Goal: Task Accomplishment & Management: Complete application form

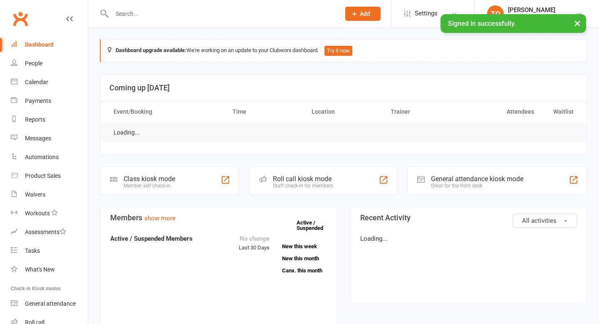
click at [161, 14] on input "text" at bounding box center [221, 14] width 225 height 12
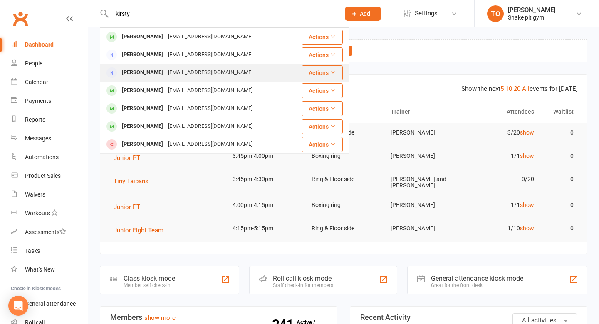
type input "kirsty"
click at [148, 72] on div "[PERSON_NAME]" at bounding box center [142, 73] width 46 height 12
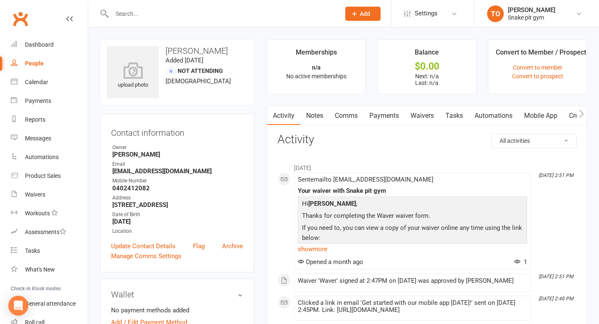
click at [385, 114] on link "Payments" at bounding box center [384, 115] width 41 height 19
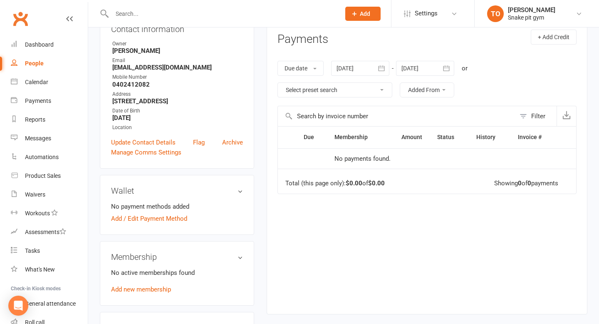
scroll to position [297, 0]
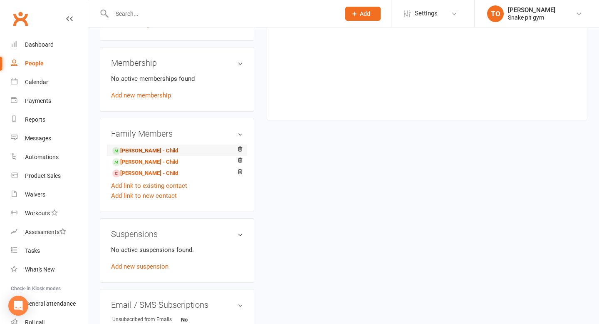
click at [141, 148] on link "[PERSON_NAME] - Child" at bounding box center [145, 150] width 66 height 9
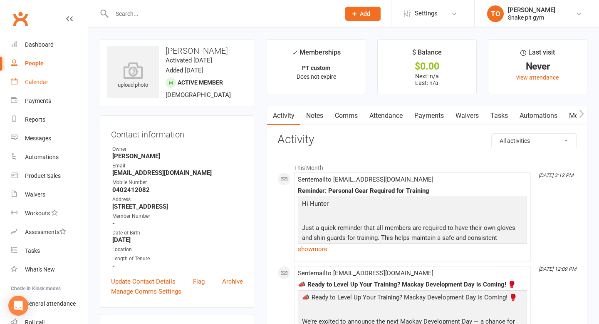
click at [50, 85] on link "Calendar" at bounding box center [49, 82] width 77 height 19
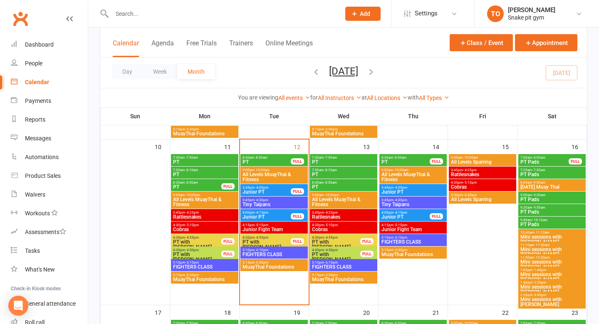
scroll to position [368, 0]
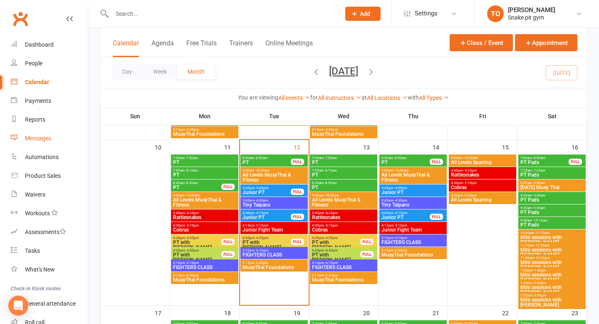
click at [48, 133] on link "Messages" at bounding box center [49, 138] width 77 height 19
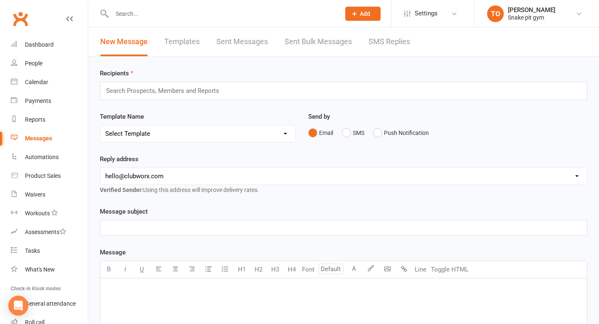
click at [368, 14] on span "Add" at bounding box center [365, 13] width 10 height 7
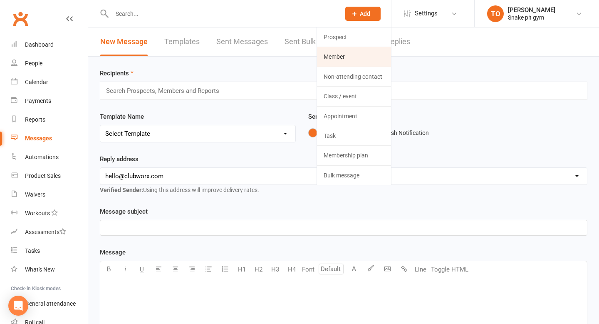
click at [339, 53] on link "Member" at bounding box center [354, 56] width 74 height 19
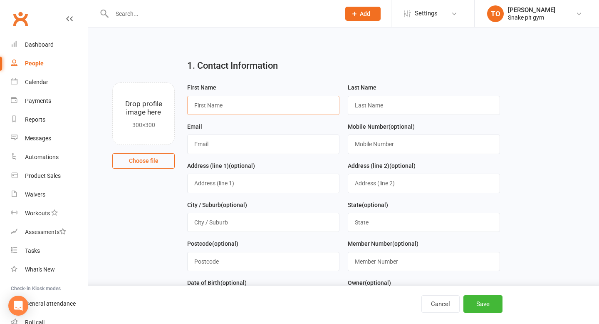
click at [277, 113] on input "text" at bounding box center [263, 105] width 152 height 19
paste input "[PERSON_NAME]"
type input "[PERSON_NAME]"
click at [370, 115] on input "text" at bounding box center [424, 105] width 152 height 19
paste input "Strudwick"
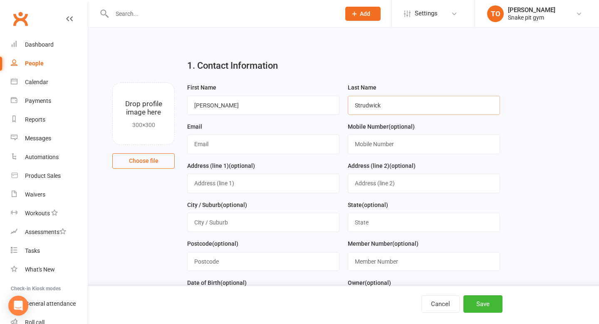
type input "Strudwick"
click at [231, 147] on input "text" at bounding box center [263, 143] width 152 height 19
paste input "[EMAIL_ADDRESS][DOMAIN_NAME]"
type input "[EMAIL_ADDRESS][DOMAIN_NAME]"
click at [379, 151] on input "text" at bounding box center [424, 143] width 152 height 19
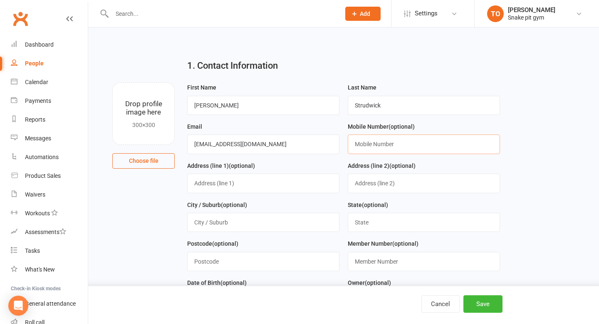
paste input "0456 845 813"
type input "0456 845 813"
click at [475, 294] on div "Cancel Save" at bounding box center [299, 305] width 599 height 38
click at [475, 302] on button "Save" at bounding box center [482, 303] width 39 height 17
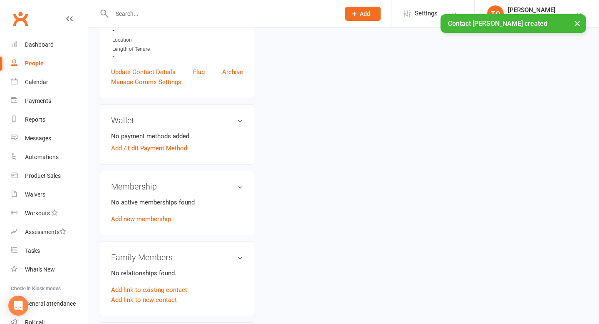
scroll to position [183, 0]
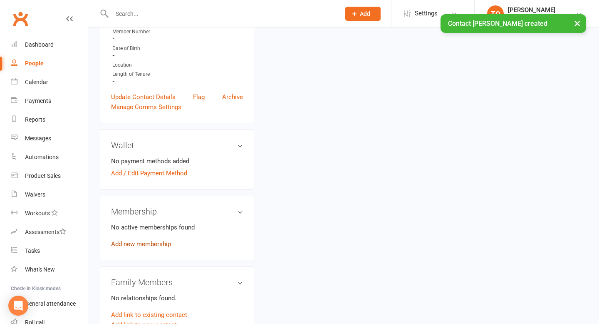
click at [121, 240] on link "Add new membership" at bounding box center [141, 243] width 60 height 7
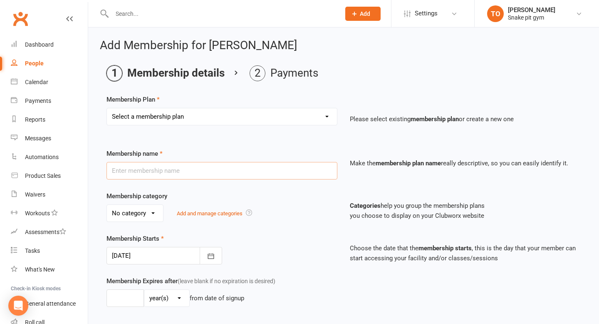
click at [161, 163] on input "text" at bounding box center [221, 170] width 231 height 17
click at [191, 127] on div "Select a membership plan Create new Membership Plan 12 Week Beginners Challenge…" at bounding box center [221, 122] width 243 height 29
click at [191, 109] on select "Select a membership plan Create new Membership Plan 12 Week Beginners Challenge…" at bounding box center [222, 116] width 230 height 17
select select "1"
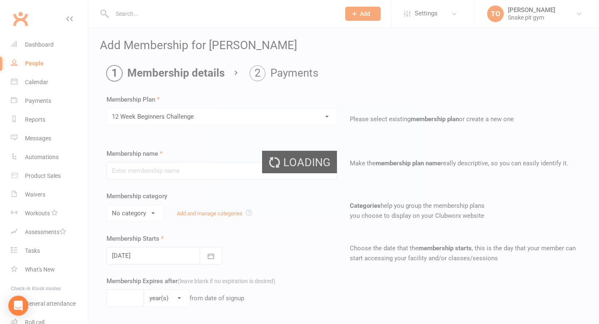
type input "12 Week Beginners Challenge"
select select "0"
type input "0"
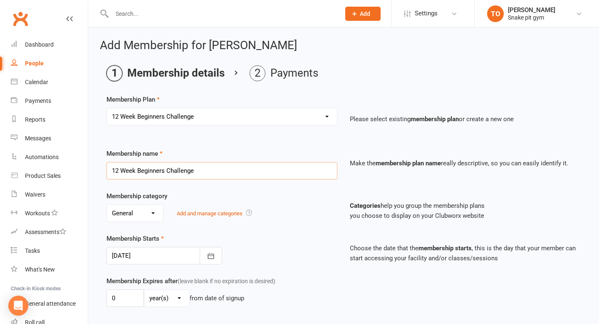
click at [180, 173] on input "12 Week Beginners Challenge" at bounding box center [221, 170] width 231 height 17
type input "f"
type input "2 weeks trial"
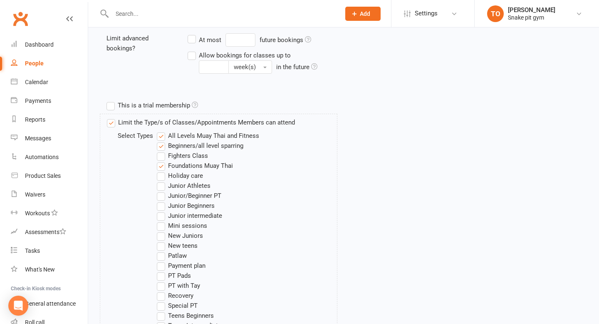
scroll to position [344, 0]
click at [137, 105] on label "This is a trial membership" at bounding box center [152, 105] width 92 height 10
click at [112, 100] on input "This is a trial membership" at bounding box center [108, 100] width 5 height 0
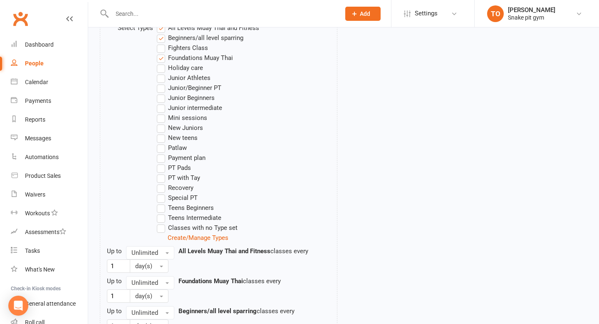
scroll to position [529, 0]
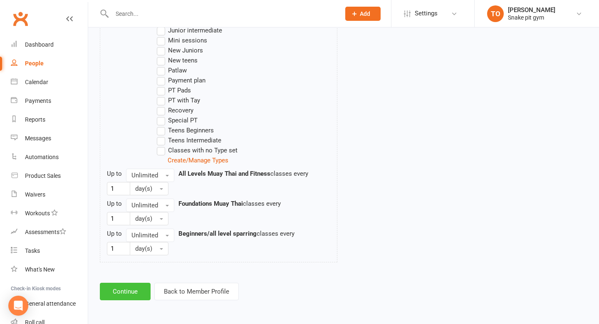
click at [128, 290] on button "Continue" at bounding box center [125, 290] width 51 height 17
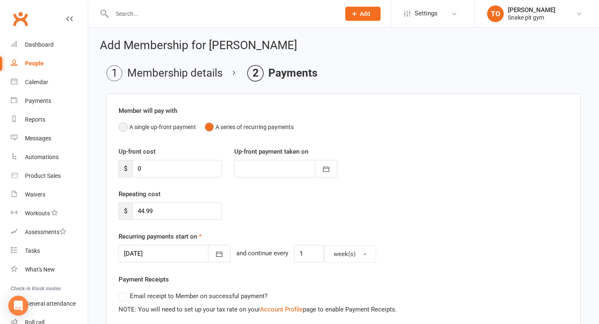
click at [172, 125] on button "A single up-front payment" at bounding box center [157, 127] width 77 height 16
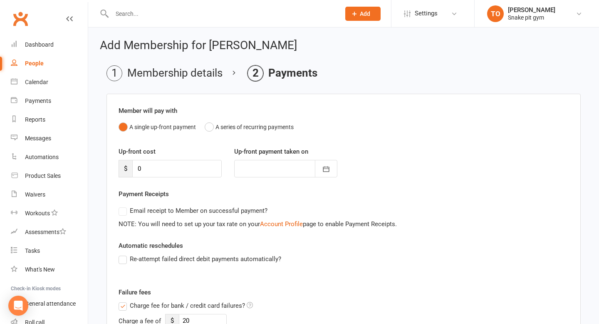
click at [162, 77] on li "Membership details" at bounding box center [164, 73] width 116 height 16
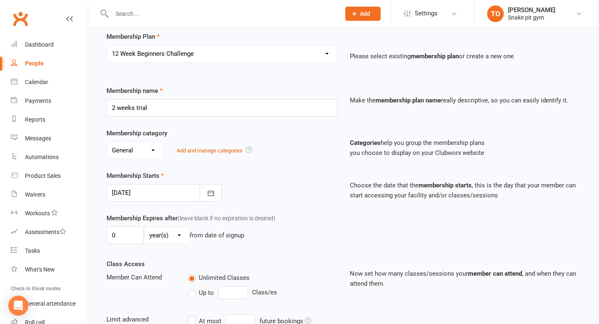
scroll to position [64, 0]
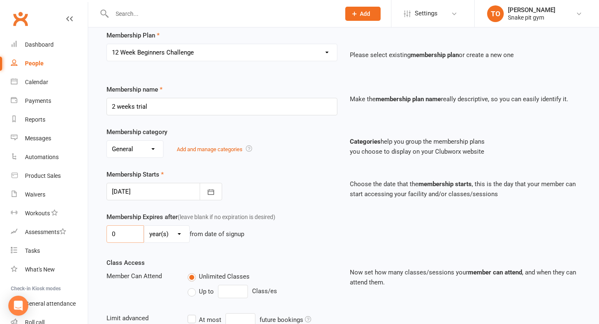
click at [132, 233] on input "0" at bounding box center [124, 233] width 37 height 17
drag, startPoint x: 132, startPoint y: 233, endPoint x: 115, endPoint y: 233, distance: 17.1
click at [115, 233] on input "0" at bounding box center [124, 233] width 37 height 17
type input "0"
type input "2"
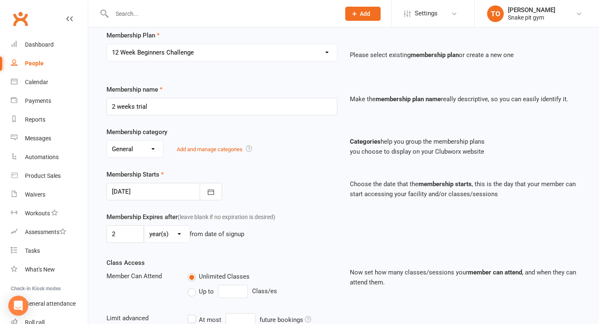
click at [161, 235] on select "day(s) week(s) month(s) year(s)" at bounding box center [166, 233] width 45 height 17
select select "1"
click at [310, 245] on div "Membership Expires after (leave blank if no expiration is desired) 2 day(s) wee…" at bounding box center [221, 229] width 243 height 34
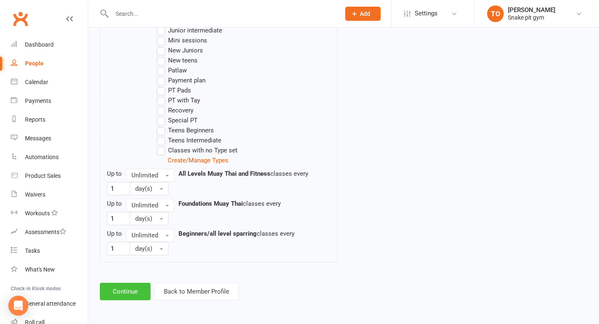
click at [124, 299] on button "Continue" at bounding box center [125, 290] width 51 height 17
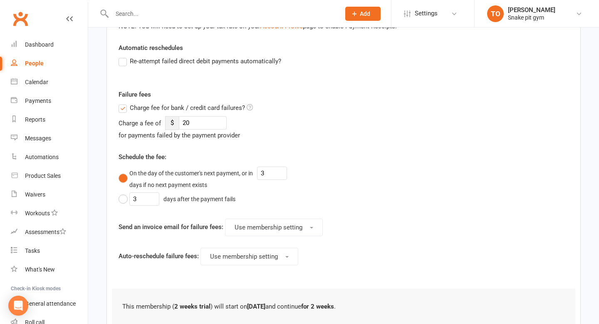
scroll to position [260, 0]
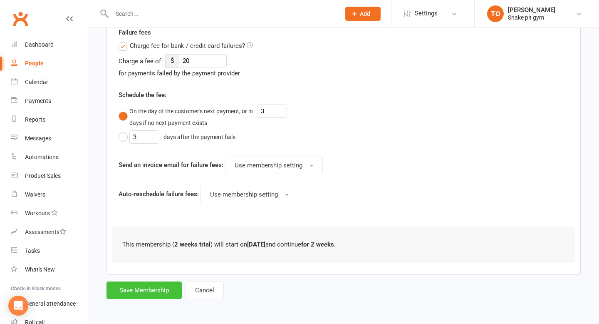
click at [153, 290] on button "Save Membership" at bounding box center [143, 289] width 75 height 17
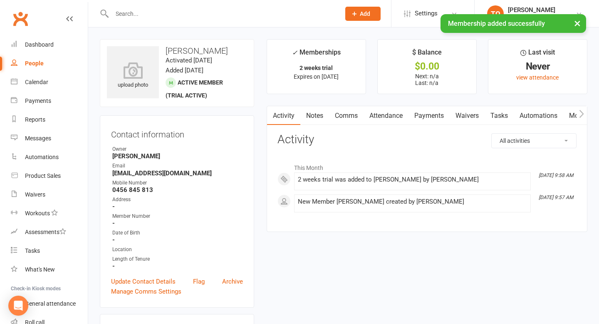
click at [431, 113] on link "Payments" at bounding box center [429, 115] width 41 height 19
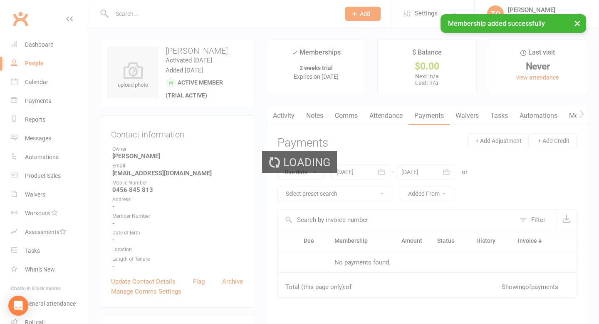
click at [483, 121] on div "Loading" at bounding box center [299, 162] width 599 height 324
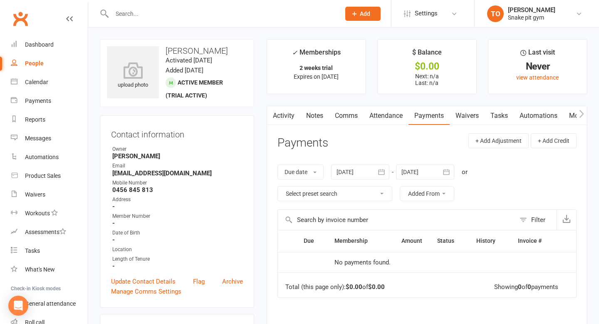
click at [475, 117] on link "Waivers" at bounding box center [467, 115] width 35 height 19
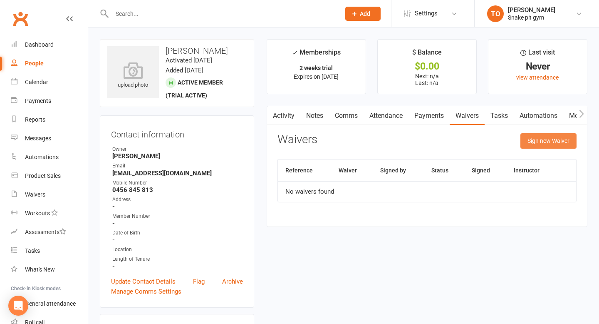
click at [561, 134] on button "Sign new Waiver" at bounding box center [548, 140] width 56 height 15
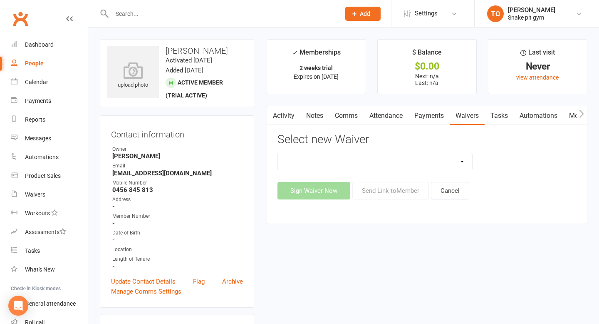
click at [376, 153] on div "General Payments form Waver" at bounding box center [375, 161] width 196 height 17
click at [373, 163] on select "General Payments form Waver" at bounding box center [375, 161] width 195 height 17
select select "10519"
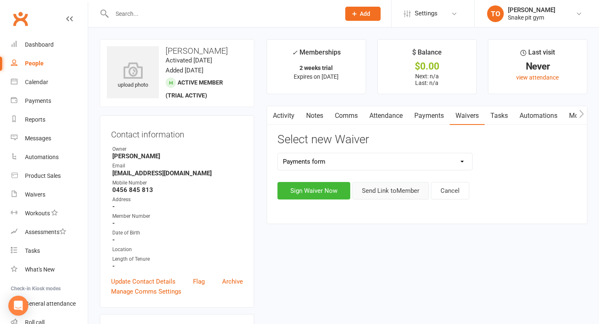
click at [389, 193] on button "Send Link to Member" at bounding box center [390, 190] width 77 height 17
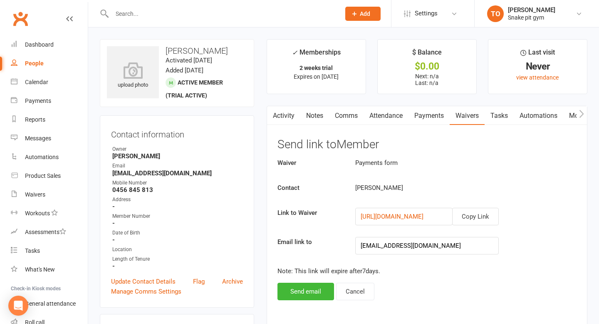
click at [474, 119] on link "Waivers" at bounding box center [467, 115] width 35 height 19
click at [304, 286] on button "Send email" at bounding box center [305, 290] width 57 height 17
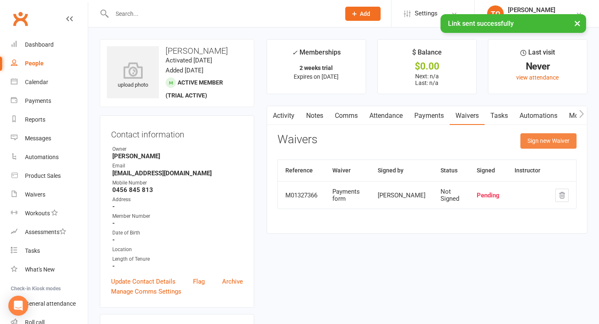
click at [544, 138] on button "Sign new Waiver" at bounding box center [548, 140] width 56 height 15
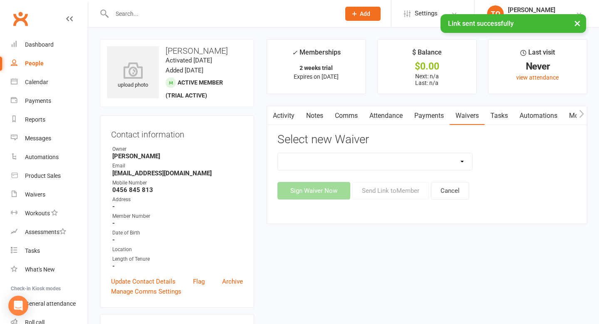
click at [322, 160] on select "General Payments form Waver" at bounding box center [375, 161] width 195 height 17
select select "11676"
click at [382, 195] on button "Send Link to Member" at bounding box center [390, 190] width 77 height 17
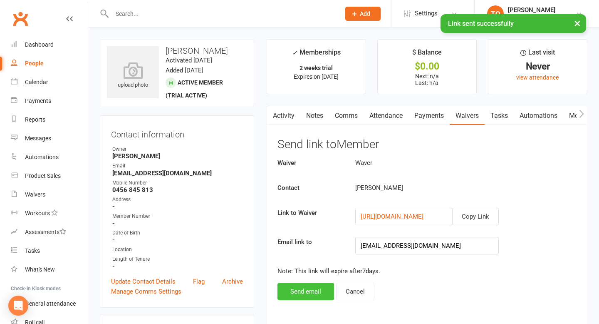
click at [295, 293] on button "Send email" at bounding box center [305, 290] width 57 height 17
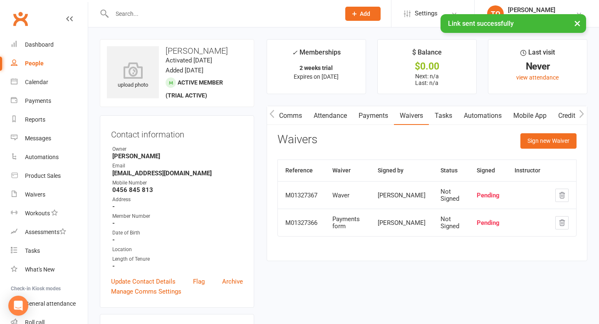
scroll to position [0, 59]
click at [528, 115] on link "Mobile App" at bounding box center [527, 115] width 45 height 19
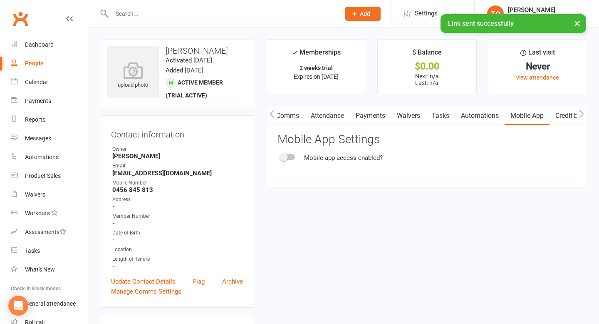
click at [295, 159] on div "Mobile app access enabled?" at bounding box center [426, 158] width 299 height 10
click at [295, 159] on label at bounding box center [288, 157] width 14 height 6
click at [281, 156] on input "checkbox" at bounding box center [281, 156] width 0 height 0
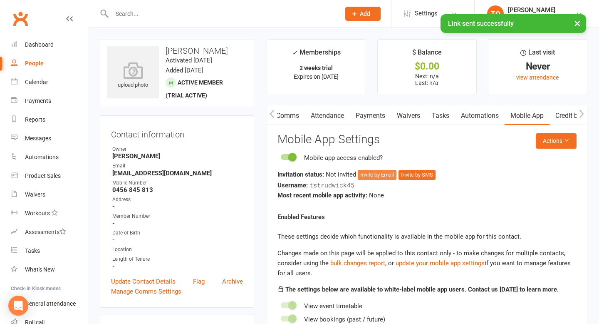
click at [363, 173] on button "Invite by Email" at bounding box center [377, 175] width 39 height 10
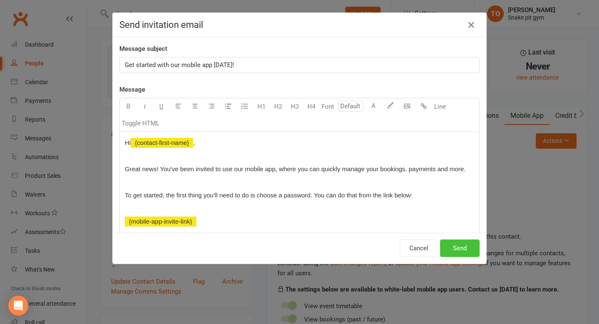
click at [447, 240] on button "Send" at bounding box center [460, 247] width 40 height 17
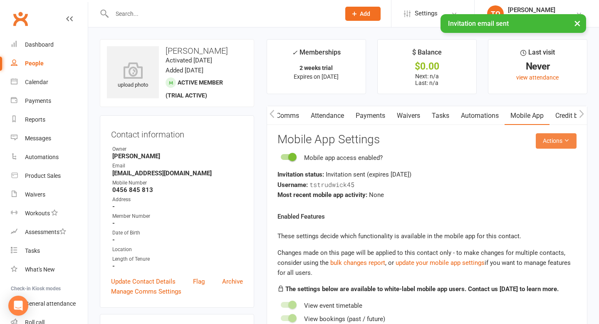
click at [548, 140] on button "Actions" at bounding box center [556, 140] width 41 height 15
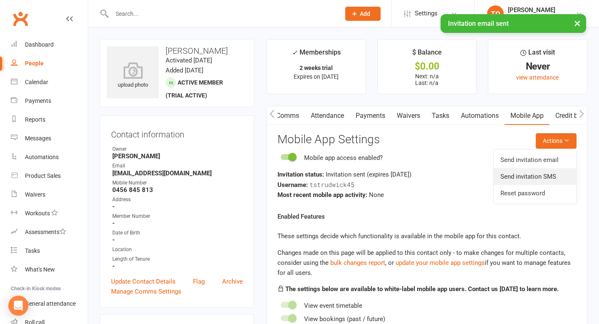
click at [535, 175] on link "Send invitation SMS" at bounding box center [535, 176] width 82 height 17
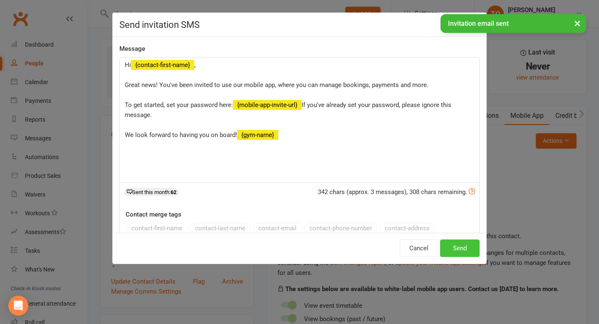
click at [456, 245] on button "Send" at bounding box center [460, 247] width 40 height 17
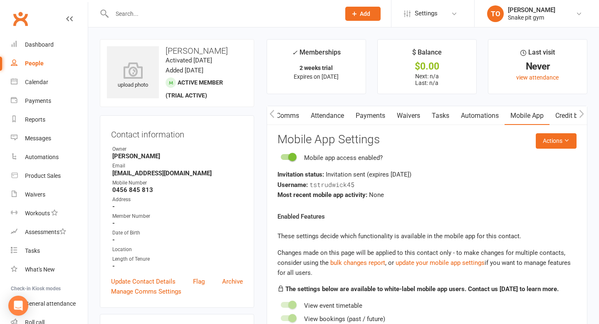
click at [199, 17] on input "text" at bounding box center [221, 14] width 225 height 12
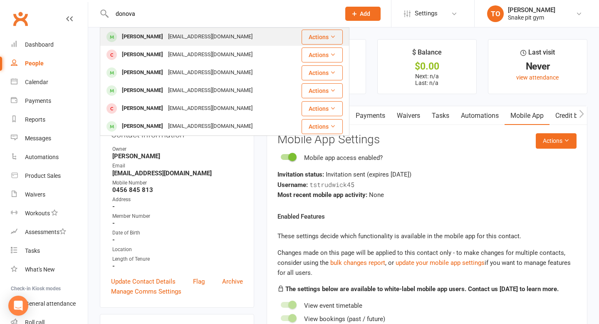
type input "donova"
click at [166, 38] on div "[EMAIL_ADDRESS][DOMAIN_NAME]" at bounding box center [210, 37] width 89 height 12
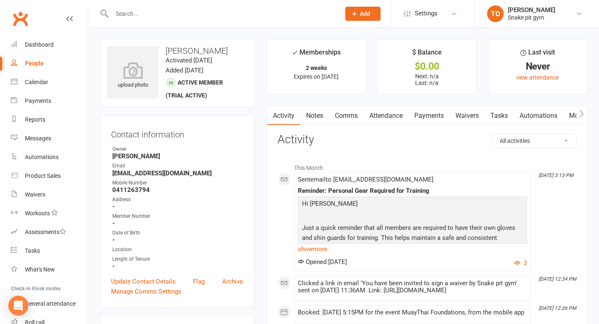
click at [225, 12] on input "text" at bounding box center [221, 14] width 225 height 12
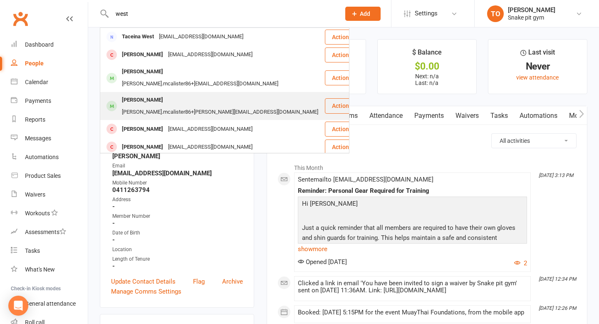
type input "west"
click at [148, 94] on div "[PERSON_NAME]" at bounding box center [142, 100] width 46 height 12
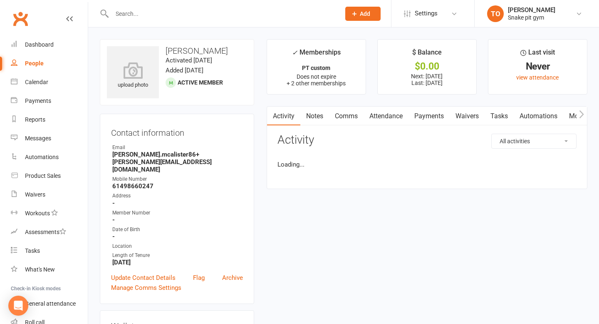
click at [116, 155] on strong "[PERSON_NAME].mcalister86+[PERSON_NAME][EMAIL_ADDRESS][DOMAIN_NAME]" at bounding box center [177, 162] width 131 height 22
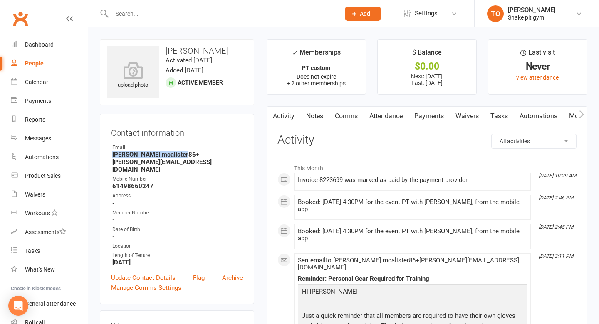
drag, startPoint x: 116, startPoint y: 155, endPoint x: 171, endPoint y: 156, distance: 54.9
click at [171, 156] on strong "[PERSON_NAME].mcalister86+[PERSON_NAME][EMAIL_ADDRESS][DOMAIN_NAME]" at bounding box center [177, 162] width 131 height 22
copy strong "[PERSON_NAME].mcalister86+[PERSON_NAME]"
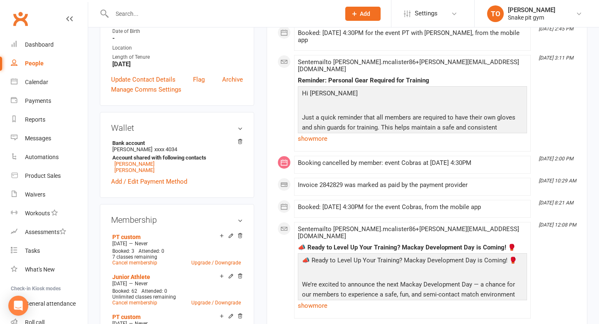
scroll to position [198, 0]
drag, startPoint x: 147, startPoint y: 132, endPoint x: 111, endPoint y: 133, distance: 36.6
click at [111, 138] on li "Bank account [PERSON_NAME] xxxx 4034 Account shared with following contacts [PE…" at bounding box center [177, 156] width 132 height 36
copy li "[PERSON_NAME]"
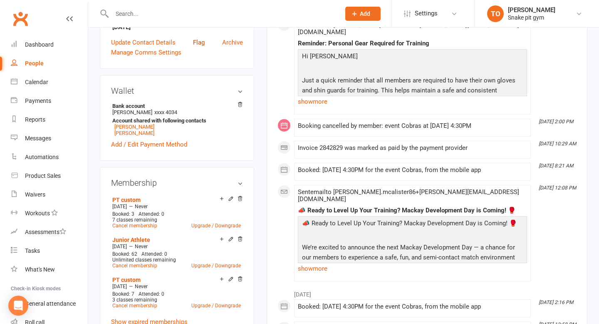
scroll to position [0, 0]
